Goal: Task Accomplishment & Management: Manage account settings

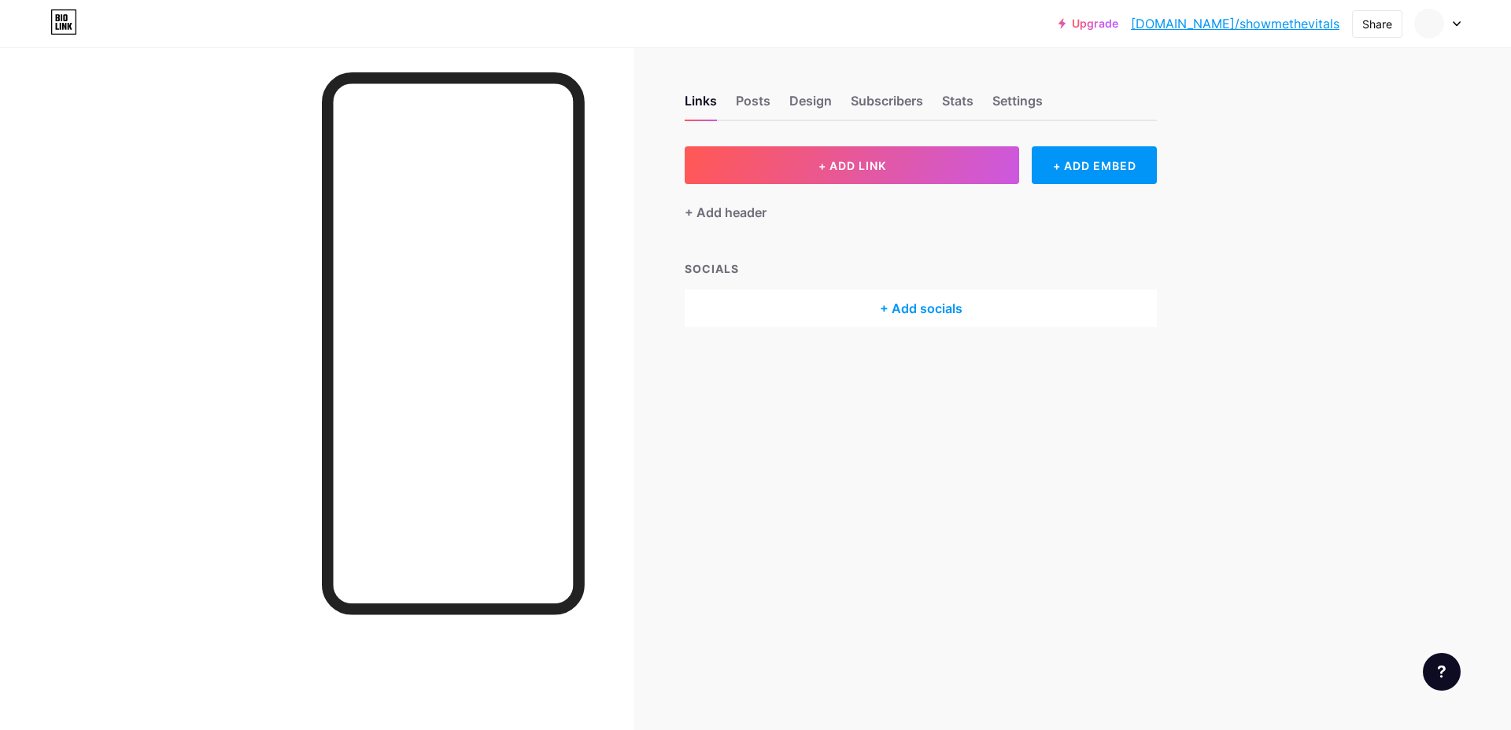
click at [1463, 28] on div "Upgrade [DOMAIN_NAME]/showme... [DOMAIN_NAME]/showmethevitals Share Switch acco…" at bounding box center [755, 23] width 1511 height 28
click at [1459, 24] on icon at bounding box center [1456, 24] width 8 height 6
click at [1340, 185] on link "Account settings" at bounding box center [1361, 178] width 195 height 42
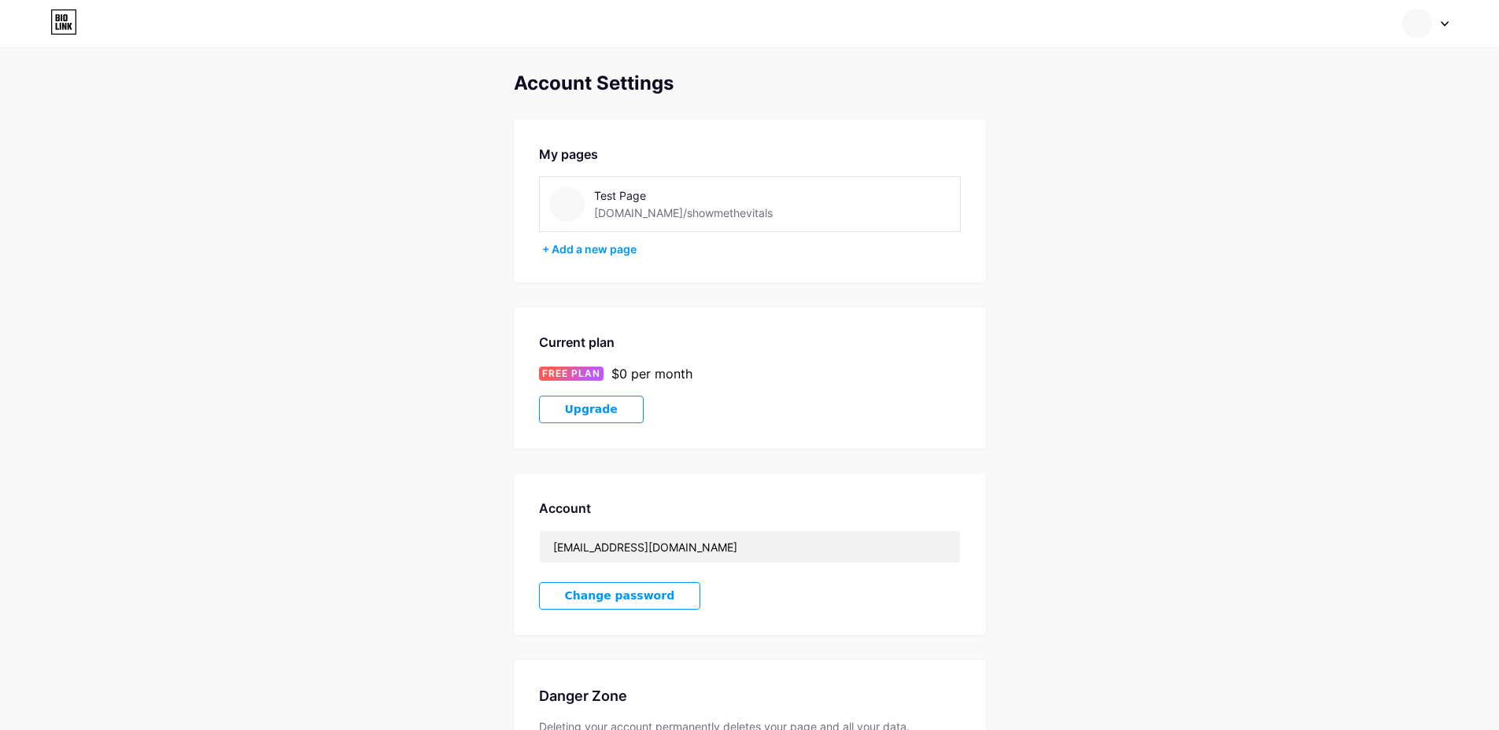
scroll to position [149, 0]
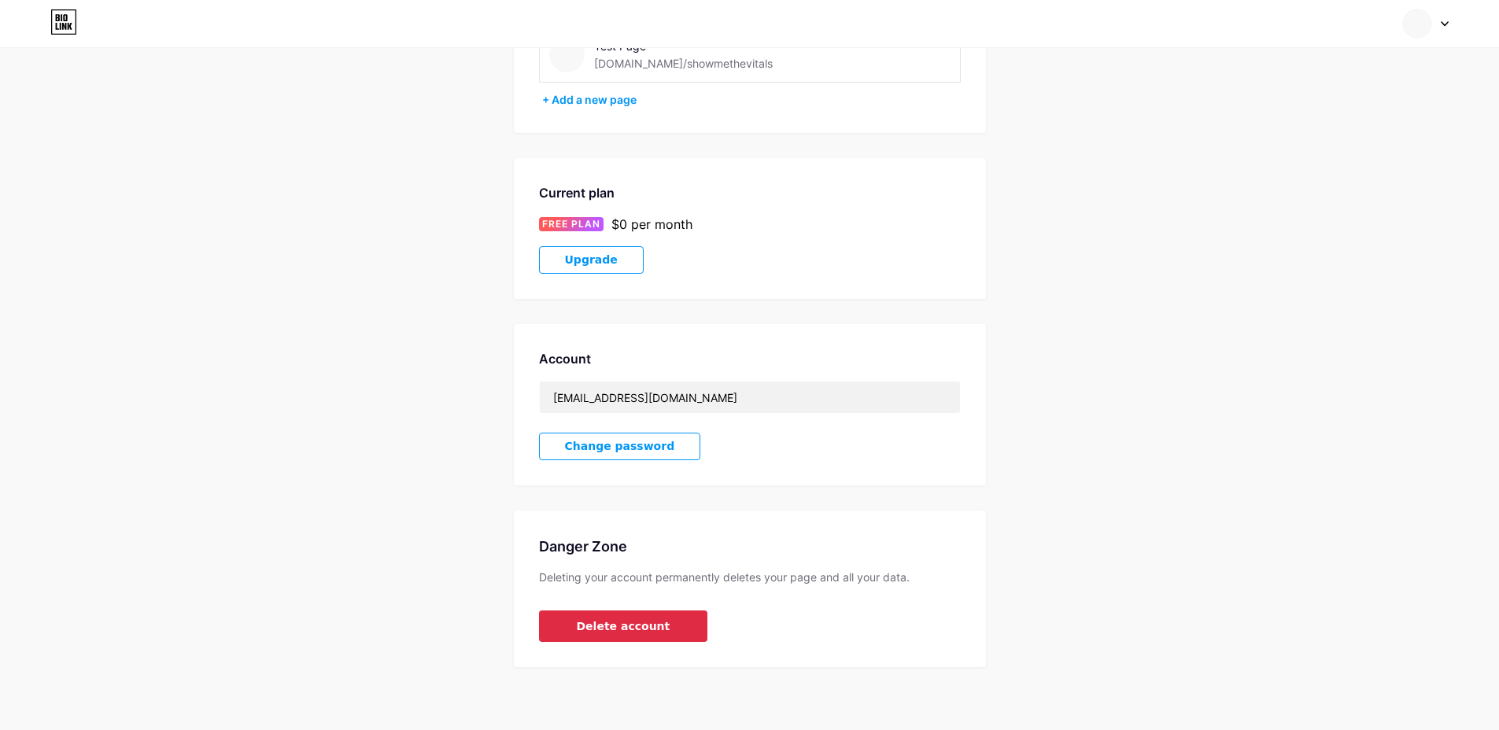
click at [614, 627] on span "Delete account" at bounding box center [624, 626] width 94 height 17
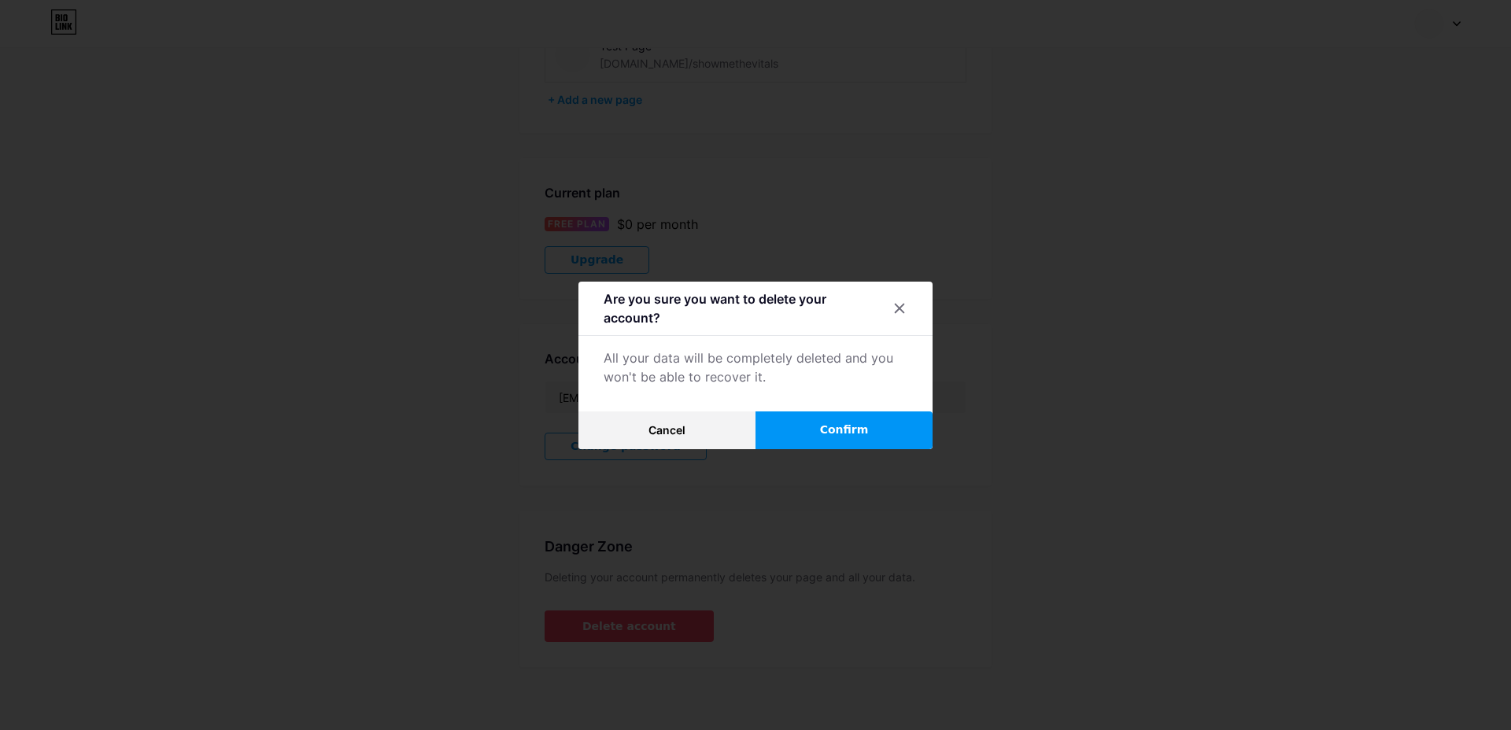
click at [851, 427] on span "Confirm" at bounding box center [844, 430] width 49 height 17
